Goal: Task Accomplishment & Management: Use online tool/utility

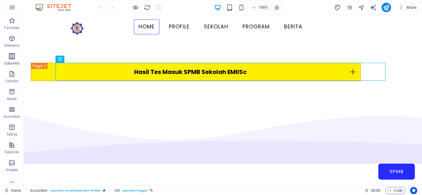
click at [11, 57] on icon "button" at bounding box center [11, 56] width 7 height 7
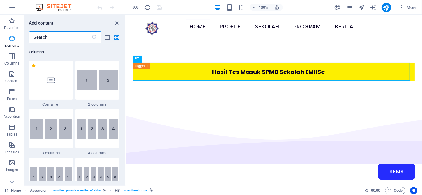
scroll to position [293, 0]
click at [11, 40] on icon "button" at bounding box center [11, 38] width 7 height 7
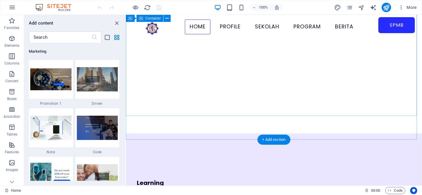
scroll to position [1832, 0]
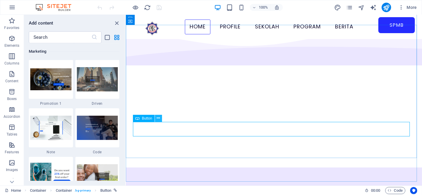
click at [157, 119] on icon at bounding box center [158, 118] width 3 height 6
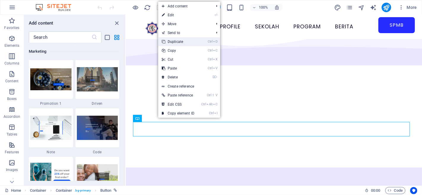
click at [182, 44] on link "Ctrl D Duplicate" at bounding box center [178, 41] width 40 height 9
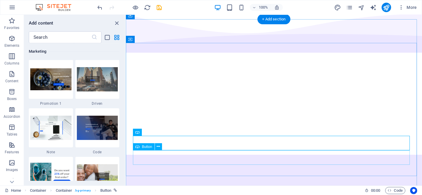
scroll to position [1865, 0]
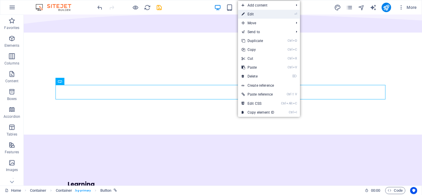
click at [252, 16] on link "⏎ Edit" at bounding box center [258, 14] width 40 height 9
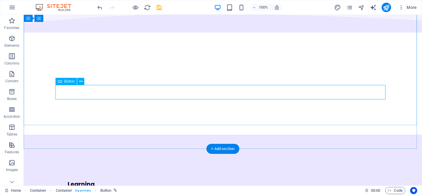
select select "11"
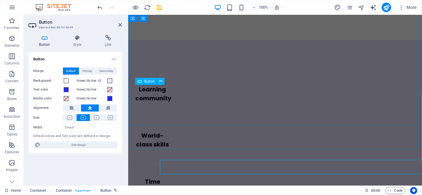
scroll to position [1882, 0]
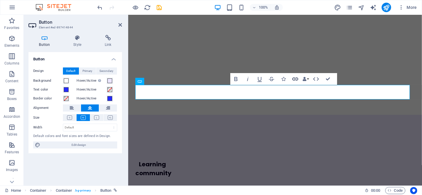
click at [296, 77] on icon "button" at bounding box center [294, 79] width 7 height 7
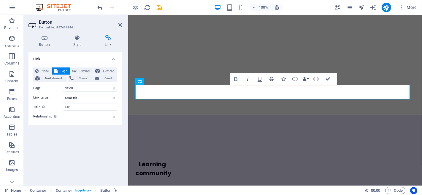
click at [111, 39] on icon at bounding box center [108, 38] width 28 height 6
click at [85, 69] on span "External" at bounding box center [84, 71] width 13 height 7
select select "blank"
drag, startPoint x: 85, startPoint y: 88, endPoint x: 54, endPoint y: 90, distance: 30.9
click at [54, 90] on div "URL /16889458" at bounding box center [75, 88] width 84 height 7
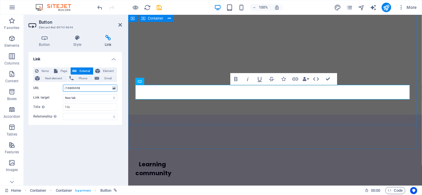
paste input "[URL][DOMAIN_NAME]"
type input "[URL][DOMAIN_NAME]"
click at [93, 141] on div "Link None Page External Element Next element Phone Email Page Home Profile Seko…" at bounding box center [74, 116] width 93 height 129
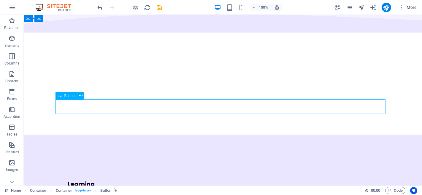
select select "11"
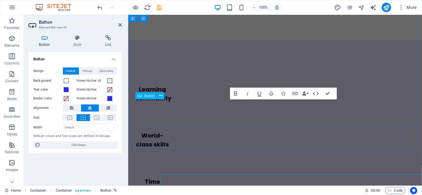
scroll to position [1882, 0]
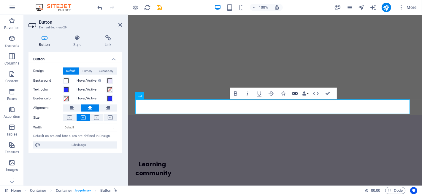
click at [295, 93] on icon "button" at bounding box center [294, 93] width 7 height 7
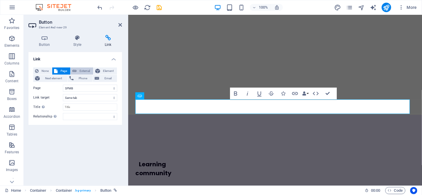
click at [85, 69] on span "External" at bounding box center [84, 71] width 13 height 7
select select "blank"
drag, startPoint x: 87, startPoint y: 87, endPoint x: 57, endPoint y: 90, distance: 30.3
click at [57, 90] on div "URL /16889458" at bounding box center [75, 88] width 84 height 7
paste input "[URL][DOMAIN_NAME]"
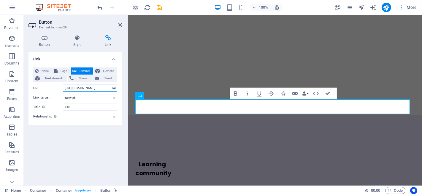
scroll to position [0, 32]
type input "[URL][DOMAIN_NAME]"
click at [105, 139] on div "Link None Page External Element Next element Phone Email Page Home Profile Seko…" at bounding box center [74, 116] width 93 height 129
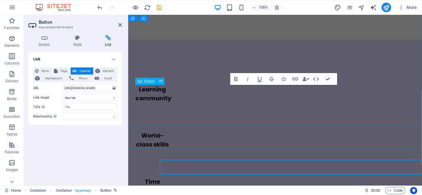
scroll to position [1882, 0]
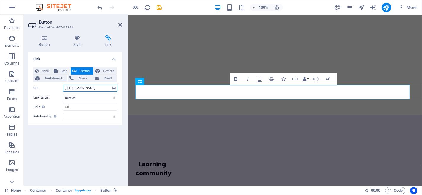
click at [105, 87] on input "[URL][DOMAIN_NAME]" at bounding box center [90, 88] width 54 height 7
type input "[URL][DOMAIN_NAME]"
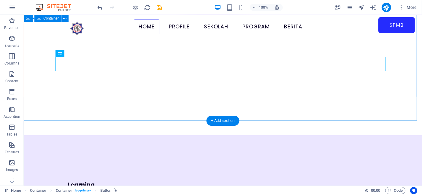
scroll to position [1925, 0]
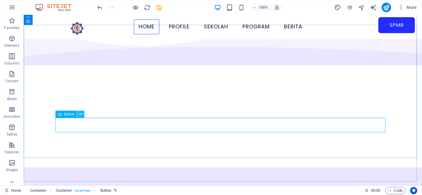
click at [80, 115] on icon at bounding box center [80, 114] width 3 height 6
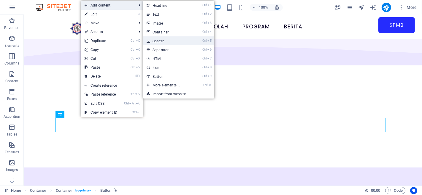
click at [165, 42] on link "Ctrl 5 Spacer" at bounding box center [167, 40] width 49 height 9
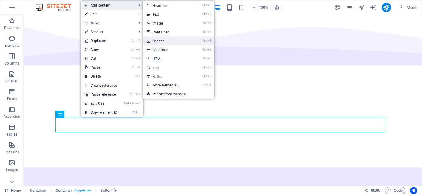
select select "px"
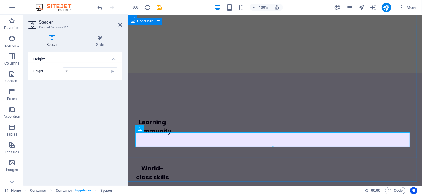
scroll to position [1850, 0]
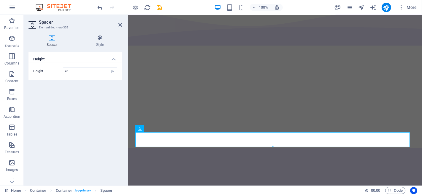
type input "20"
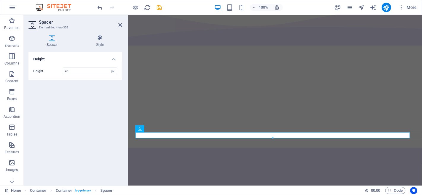
click at [79, 116] on div "Height Height 20 px rem vh vw" at bounding box center [74, 116] width 93 height 129
click at [83, 117] on div "Height Height 20 px rem vh vw" at bounding box center [74, 116] width 93 height 129
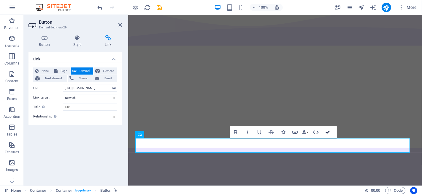
scroll to position [1925, 0]
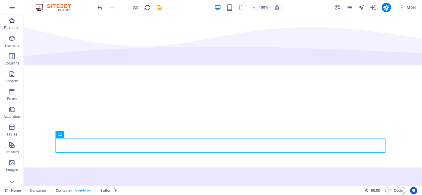
click at [13, 21] on icon "button" at bounding box center [11, 20] width 7 height 7
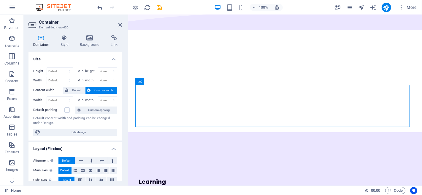
scroll to position [1882, 0]
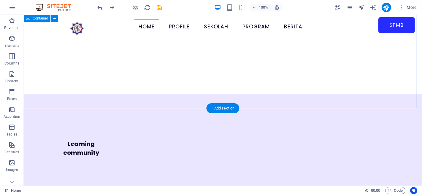
scroll to position [1899, 0]
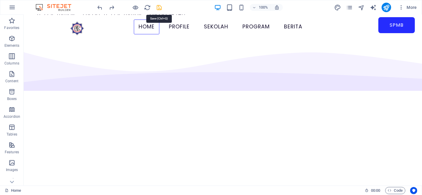
click at [159, 8] on icon "save" at bounding box center [159, 7] width 7 height 7
click at [348, 8] on icon "pages" at bounding box center [349, 7] width 7 height 7
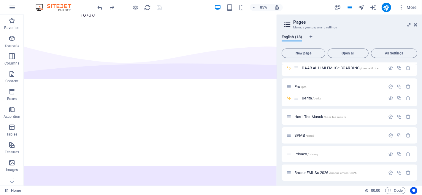
scroll to position [99, 0]
click at [313, 117] on span "Hasil Tes Masuk /hasil-tes-masuk" at bounding box center [320, 116] width 52 height 4
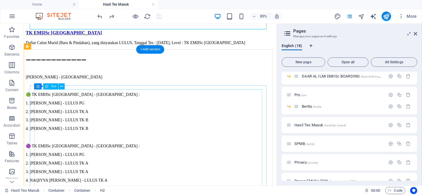
scroll to position [66, 0]
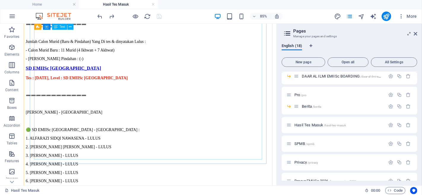
scroll to position [362, 0]
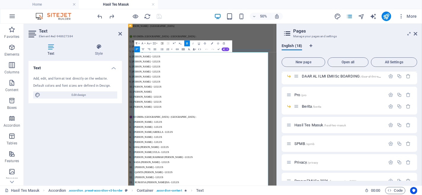
click at [167, 11] on p "➖➖➖➖➖➖➖➖➖➖➖➖" at bounding box center [276, 8] width 292 height 6
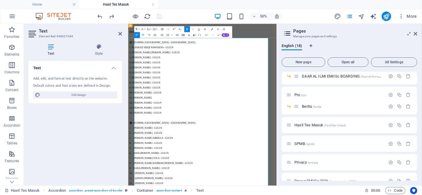
scroll to position [400, 0]
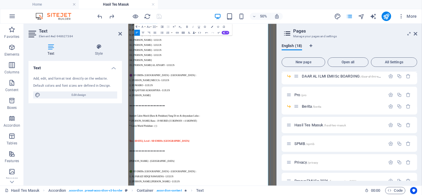
scroll to position [334, 0]
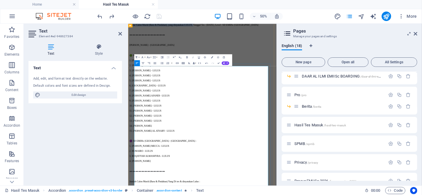
drag, startPoint x: 326, startPoint y: 122, endPoint x: 140, endPoint y: 120, distance: 185.6
click at [140, 28] on p "Daftar Calon Murid (Baru & Pindahan), yang dinyatakan LULUS, Tanggal Tes : [DAT…" at bounding box center [276, 25] width 292 height 5
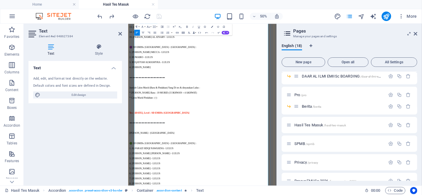
scroll to position [532, 0]
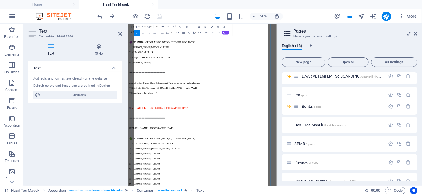
click at [141, 195] on span "Tes : [DATE], Level : SD EMIISc [GEOGRAPHIC_DATA]" at bounding box center [190, 191] width 120 height 5
click at [145, 195] on span "Tes : [DATE], Level : SD EMIISc [GEOGRAPHIC_DATA]" at bounding box center [190, 191] width 120 height 5
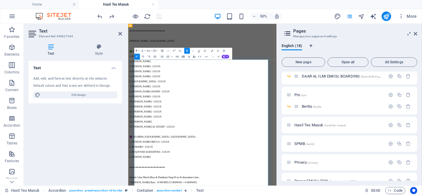
scroll to position [334, 0]
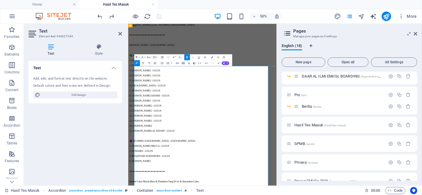
drag, startPoint x: 312, startPoint y: 125, endPoint x: 151, endPoint y: 117, distance: 160.9
click at [212, 56] on button "Colors" at bounding box center [212, 57] width 6 height 6
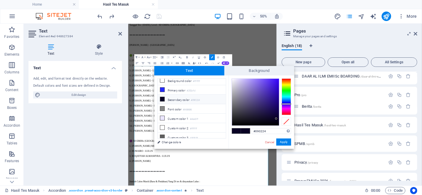
scroll to position [0, 0]
click at [286, 112] on div at bounding box center [285, 97] width 9 height 37
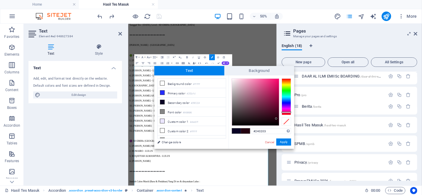
click at [286, 115] on div at bounding box center [285, 97] width 9 height 37
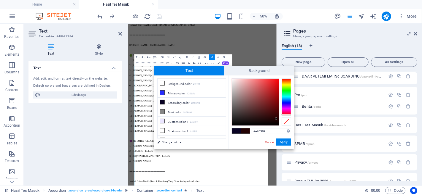
click at [278, 83] on div at bounding box center [255, 102] width 47 height 47
drag, startPoint x: 278, startPoint y: 83, endPoint x: 278, endPoint y: 76, distance: 7.4
click at [278, 76] on div "#ff040a Supported formats #0852ed rgb(8, 82, 237) rgba(8, 82, 237, 90%) hsv(221…" at bounding box center [261, 156] width 66 height 160
click at [281, 144] on button "Apply" at bounding box center [283, 142] width 15 height 7
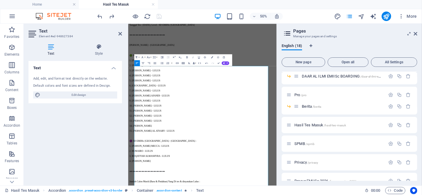
click at [243, 111] on div "Drag here to replace the existing content. Press “Ctrl” if you want to create a…" at bounding box center [202, 105] width 148 height 162
click at [331, 79] on p at bounding box center [276, 76] width 292 height 5
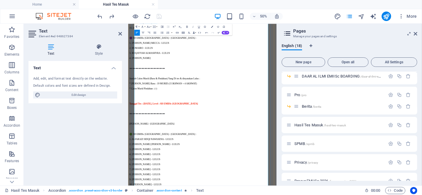
scroll to position [598, 0]
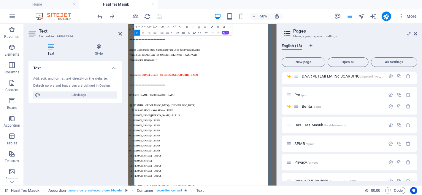
click at [267, 128] on span "Tanggal Tes : [DATE], Level : SD EMIISc [GEOGRAPHIC_DATA]" at bounding box center [198, 125] width 137 height 5
drag, startPoint x: 321, startPoint y: 200, endPoint x: 139, endPoint y: 199, distance: 181.2
click at [211, 27] on icon "button" at bounding box center [212, 27] width 2 height 2
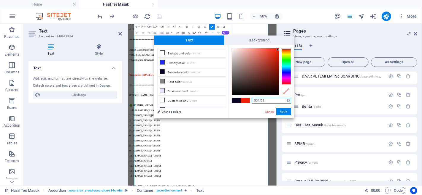
drag, startPoint x: 266, startPoint y: 101, endPoint x: 253, endPoint y: 101, distance: 13.0
click at [253, 101] on input "#f31f05" at bounding box center [270, 101] width 39 height 6
click at [284, 111] on button "Apply" at bounding box center [283, 111] width 15 height 7
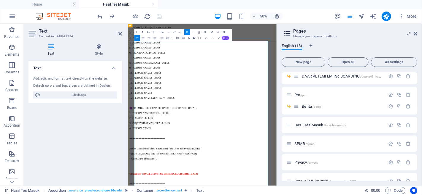
scroll to position [334, 0]
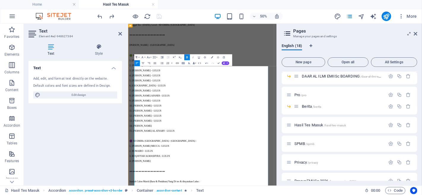
click at [288, 38] on p at bounding box center [276, 35] width 292 height 5
drag, startPoint x: 319, startPoint y: 125, endPoint x: 133, endPoint y: 121, distance: 185.7
click at [213, 57] on button "Colors" at bounding box center [212, 57] width 6 height 6
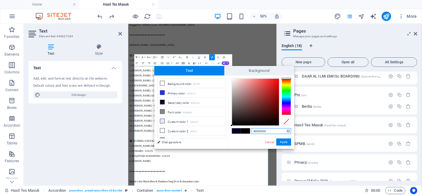
drag, startPoint x: 271, startPoint y: 130, endPoint x: 248, endPoint y: 131, distance: 22.8
click at [248, 131] on div "#000000 Supported formats #0852ed rgb(8, 82, 237) rgba(8, 82, 237, 90%) hsv(221…" at bounding box center [261, 156] width 66 height 160
paste input "f31f05"
type input "#f31f05"
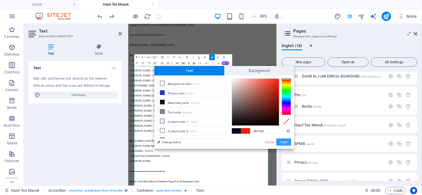
click at [283, 143] on button "Apply" at bounding box center [283, 142] width 15 height 7
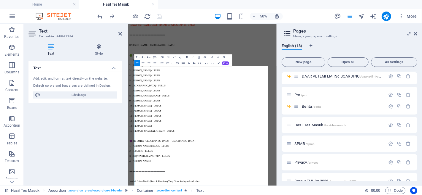
click at [187, 57] on icon "button" at bounding box center [186, 57] width 1 height 2
click at [298, 59] on p at bounding box center [276, 55] width 292 height 5
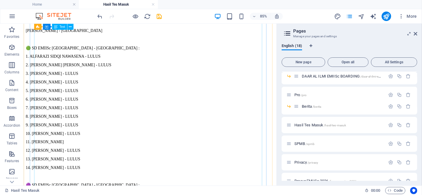
scroll to position [631, 0]
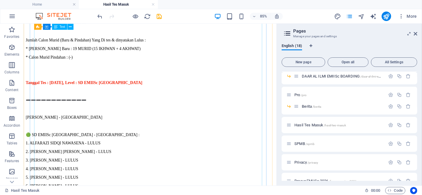
click at [85, 122] on div "Tanggal Tes : [DATE], Level : SD EMIISc Jakarta ➖➖➖➖➖➖➖➖➖➖➖➖ [PERSON_NAME] - Ba…" at bounding box center [172, 169] width 292 height 905
click at [113, 136] on div "Tanggal Tes : [DATE], Level : SD EMIISc Jakarta ➖➖➖➖➖➖➖➖➖➖➖➖ [PERSON_NAME] - Ba…" at bounding box center [172, 169] width 292 height 905
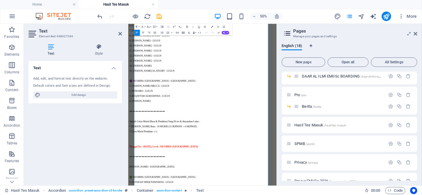
scroll to position [487, 0]
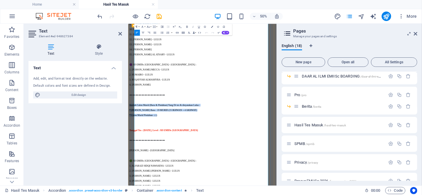
drag, startPoint x: 236, startPoint y: 284, endPoint x: 138, endPoint y: 267, distance: 98.8
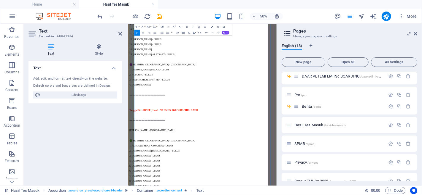
click at [165, 179] on p at bounding box center [276, 175] width 292 height 5
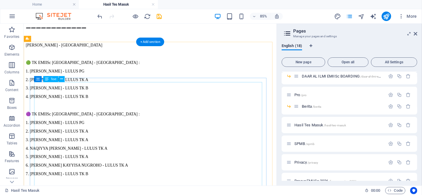
scroll to position [99, 0]
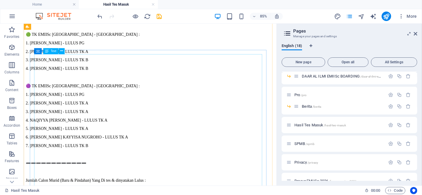
click at [222, 64] on div "Daftar Calon Murid (Baru & Pindahan), yang dinyatakan LULUS, Tanggal Tes : [DAT…" at bounding box center [172, 102] width 292 height 259
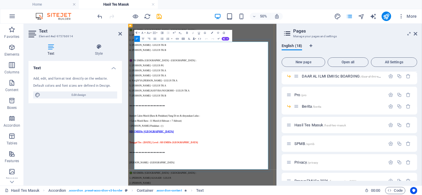
drag, startPoint x: 326, startPoint y: 64, endPoint x: 142, endPoint y: 62, distance: 184.4
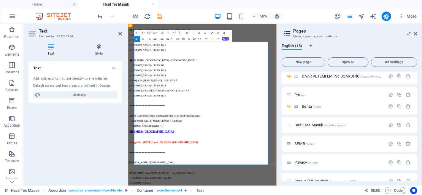
drag, startPoint x: 316, startPoint y: 66, endPoint x: 138, endPoint y: 68, distance: 177.9
click at [138, 68] on div "Tanggal Trial : [DATE], Level : TK EMIISc [GEOGRAPHIC_DATA] ➖➖➖➖➖➖➖➖➖➖➖➖ [PERSO…" at bounding box center [276, 101] width 292 height 259
click at [211, 32] on icon "button" at bounding box center [212, 33] width 2 height 2
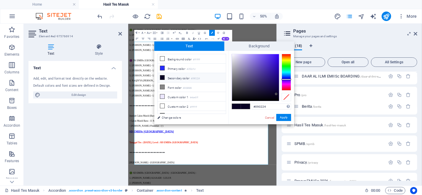
drag, startPoint x: 271, startPoint y: 105, endPoint x: 251, endPoint y: 106, distance: 20.5
click at [251, 106] on div "#090224 Supported formats #0852ed rgb(8, 82, 237) rgba(8, 82, 237, 90%) hsv(221…" at bounding box center [261, 131] width 66 height 160
type input "#f31f05"
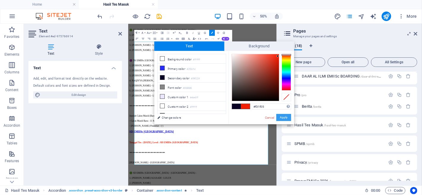
click at [285, 117] on button "Apply" at bounding box center [283, 117] width 15 height 7
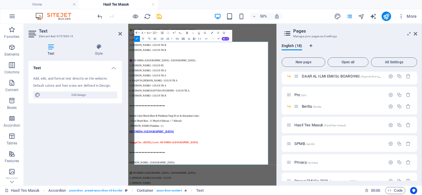
click at [186, 32] on icon "button" at bounding box center [186, 33] width 1 height 2
click at [320, 39] on p "🟢 TK EMIISc [GEOGRAPHIC_DATA] - [GEOGRAPHIC_DATA] :" at bounding box center [276, 36] width 292 height 6
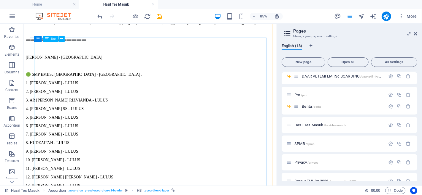
scroll to position [1186, 0]
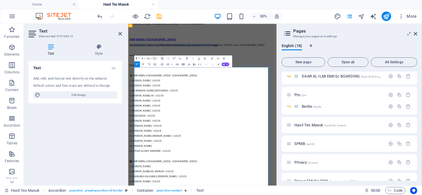
drag, startPoint x: 140, startPoint y: 115, endPoint x: 406, endPoint y: 118, distance: 265.4
click at [406, 69] on p "Izin memberikan , Daftar Calon Murid (Baru & Pindahan), yang dinyatakan LULUS, …" at bounding box center [276, 65] width 292 height 5
drag, startPoint x: 296, startPoint y: 111, endPoint x: 135, endPoint y: 109, distance: 161.6
click at [213, 57] on button "Colors" at bounding box center [212, 58] width 6 height 6
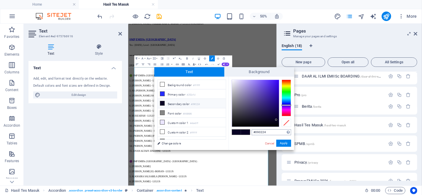
drag, startPoint x: 275, startPoint y: 133, endPoint x: 258, endPoint y: 132, distance: 17.5
click at [252, 133] on input "#090224" at bounding box center [270, 133] width 39 height 6
type input "#f31f05"
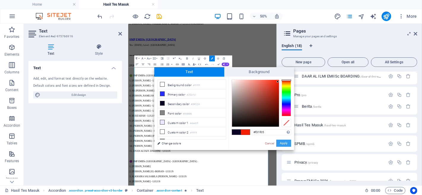
click at [286, 144] on button "Apply" at bounding box center [283, 143] width 15 height 7
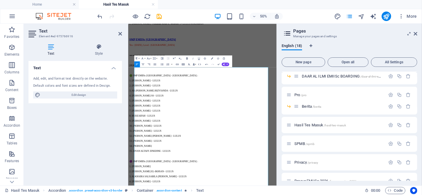
click at [186, 59] on icon "button" at bounding box center [187, 59] width 4 height 4
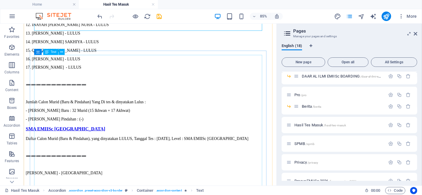
scroll to position [1713, 0]
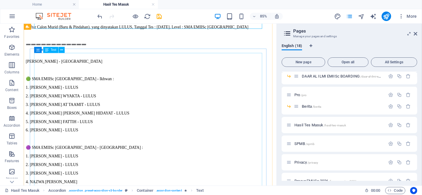
click at [154, 73] on div "Daftar Calon Murid (Baru & Pindahan), yang dinyatakan LULUS, Tanggal Tes : [DAT…" at bounding box center [172, 159] width 292 height 269
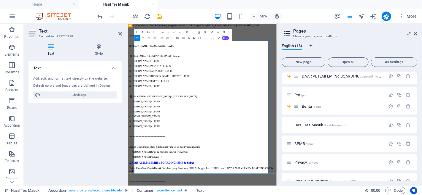
click at [281, 30] on p "Daftar Calon Murid (Baru & Pindahan), yang dinyatakan LULUS, Tanggal Tes : [DAT…" at bounding box center [276, 27] width 292 height 5
drag, startPoint x: 326, startPoint y: 64, endPoint x: 139, endPoint y: 63, distance: 187.4
click at [139, 63] on div "Daftar Calon Murid (Baru & Pindahan), yang dinyatakan LULUS, Tanggal Tes : [DAT…" at bounding box center [276, 159] width 292 height 269
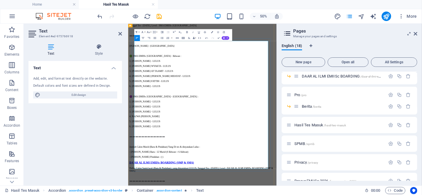
drag, startPoint x: 322, startPoint y: 65, endPoint x: 141, endPoint y: 60, distance: 180.6
click at [141, 30] on p "Tanggal Tes : [DATE], Level : SMA EMIISc [GEOGRAPHIC_DATA]" at bounding box center [276, 27] width 292 height 5
click at [189, 30] on button "Bold" at bounding box center [187, 32] width 6 height 6
click at [212, 32] on icon "button" at bounding box center [212, 32] width 2 height 2
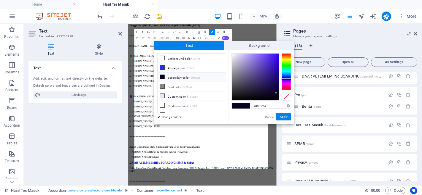
drag, startPoint x: 270, startPoint y: 106, endPoint x: 252, endPoint y: 107, distance: 18.1
click at [252, 107] on input "#090224" at bounding box center [270, 106] width 39 height 6
type input "#f31f05"
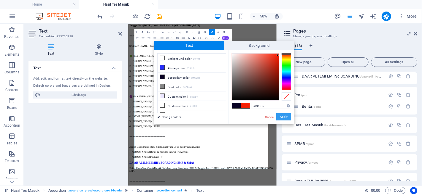
click at [283, 118] on button "Apply" at bounding box center [283, 117] width 15 height 7
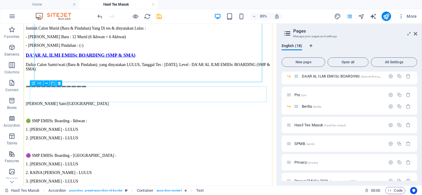
scroll to position [1976, 0]
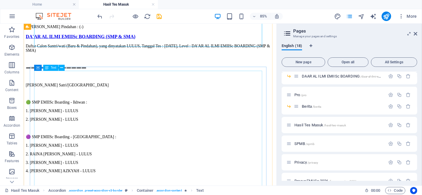
click at [191, 91] on div "Daftar Calon Santri/wati (Baru & Pindahan), yang dinyatakan LULUS, Tanggal Tes …" at bounding box center [172, 164] width 292 height 234
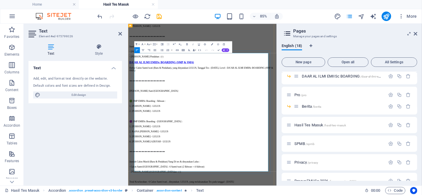
scroll to position [1973, 0]
click at [277, 109] on p "Daftar Calon Santri/wati (Baru & Pindahan), yang dinyatakan LULUS, Tanggal Tes …" at bounding box center [276, 114] width 292 height 11
click at [341, 109] on p "Daftar Calon Santri/wati (Baru & Pindahan), yang dinyatakan LULUS, Tanggal Tes …" at bounding box center [276, 114] width 292 height 11
click at [343, 106] on p "Daftar Calon Santri/wati (Baru & Pindahan), yang diny atakan LULUS,Tanggal Tes …" at bounding box center [276, 113] width 292 height 14
drag, startPoint x: 343, startPoint y: 89, endPoint x: 278, endPoint y: 85, distance: 65.3
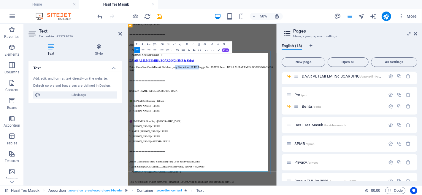
click at [278, 106] on p "Daftar Calon Santri/wati (Baru & Pindahan), yang diny atakan LULUS,Tanggal Tes …" at bounding box center [276, 113] width 292 height 14
click at [330, 106] on p "Daftar Calon Santri/wati (Baru & Pindahan), yang diny atakan LULUS,Tanggal Tes …" at bounding box center [276, 113] width 292 height 14
drag, startPoint x: 341, startPoint y: 88, endPoint x: 140, endPoint y: 85, distance: 200.5
click at [140, 106] on p "Daftar Calon Santri/wati (Baru & Pindahan), yang diny atakan LULUS,Tanggal Tes …" at bounding box center [276, 113] width 292 height 14
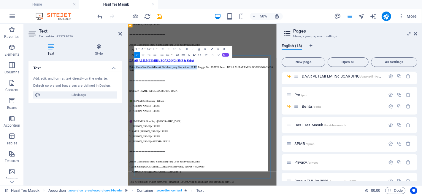
scroll to position [1964, 0]
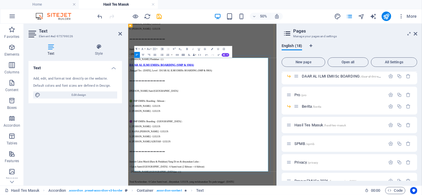
click at [386, 115] on p ",Tanggal Tes : [DATE], Level : DA'AR AL ILMI EMIISc BOARDING (SMP & SMA)" at bounding box center [276, 117] width 292 height 5
click at [141, 115] on p ",Tanggal Tes : [DATE], Level : DA'AR AL ILMI EMIISc BOARDING (SMP & SMA)" at bounding box center [276, 117] width 292 height 5
click at [392, 115] on p "Tanggal Tes : [DATE], Level : DA'AR AL ILMI EMIISc BOARDING (SMP & SMA)" at bounding box center [276, 117] width 292 height 5
drag, startPoint x: 391, startPoint y: 97, endPoint x: 141, endPoint y: 96, distance: 250.2
click at [141, 115] on p "Tanggal Tes : [DATE], Level : DA'AR AL ILMI EMIISc BOARDING (SMP & SMA)" at bounding box center [276, 117] width 292 height 5
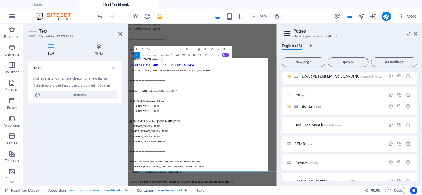
scroll to position [1973, 0]
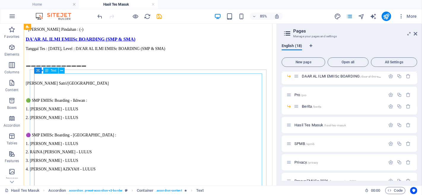
click at [250, 87] on div "Tanggal Tes : [DATE], Level : DA'AR AL ILMI EMIISc BOARDING (SMP & SMA) ➖➖➖➖➖➖➖…" at bounding box center [172, 165] width 292 height 228
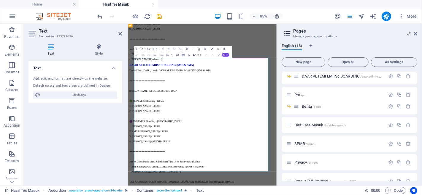
scroll to position [1964, 0]
click at [387, 115] on p "Tanggal Tes : [DATE], Level : DA'AR AL ILMI EMIISc BOARDING (SMP & SMA)" at bounding box center [276, 117] width 292 height 5
drag, startPoint x: 389, startPoint y: 98, endPoint x: 133, endPoint y: 96, distance: 255.9
click at [186, 47] on icon "button" at bounding box center [187, 49] width 4 height 4
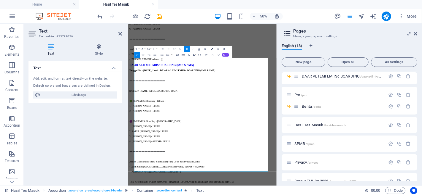
click at [211, 49] on icon "button" at bounding box center [212, 49] width 2 height 2
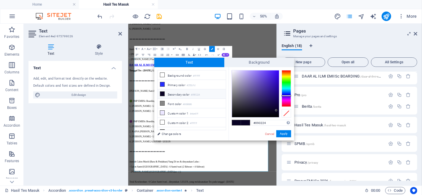
drag, startPoint x: 274, startPoint y: 124, endPoint x: 251, endPoint y: 122, distance: 23.2
click at [247, 122] on div "#090224 Supported formats #0852ed rgb(8, 82, 237) rgba(8, 82, 237, 90%) hsv(221…" at bounding box center [261, 147] width 66 height 160
type input "#f31f05"
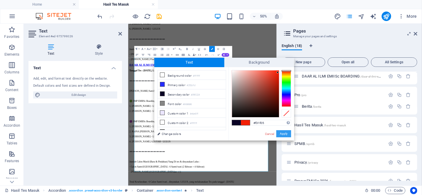
click at [288, 135] on button "Apply" at bounding box center [283, 133] width 15 height 7
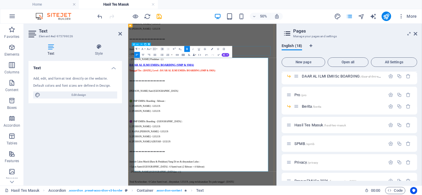
click at [375, 103] on div "DA'AR AL ILMI EMIISc BOARDING (SMP & SMA)" at bounding box center [276, 106] width 292 height 7
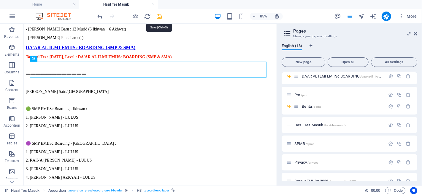
click at [157, 17] on icon "save" at bounding box center [159, 16] width 7 height 7
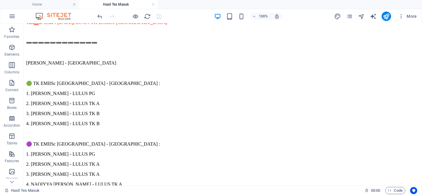
scroll to position [0, 0]
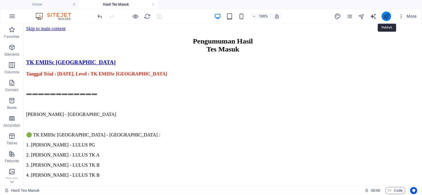
click at [385, 16] on icon "publish" at bounding box center [385, 16] width 7 height 7
